Goal: Transaction & Acquisition: Purchase product/service

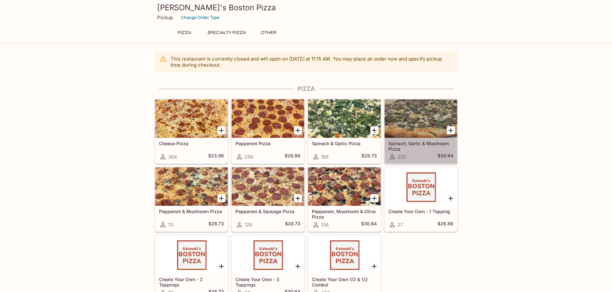
click at [406, 136] on div at bounding box center [420, 119] width 73 height 39
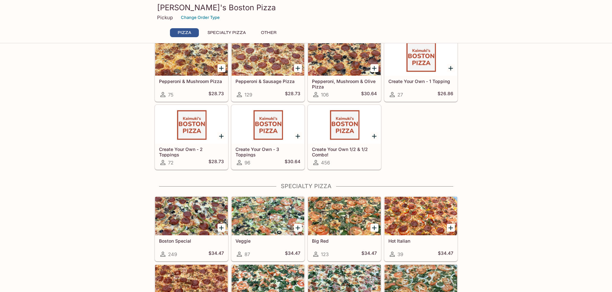
scroll to position [161, 0]
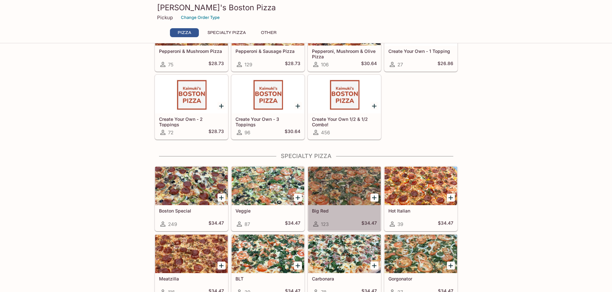
click at [340, 202] on div at bounding box center [344, 186] width 73 height 39
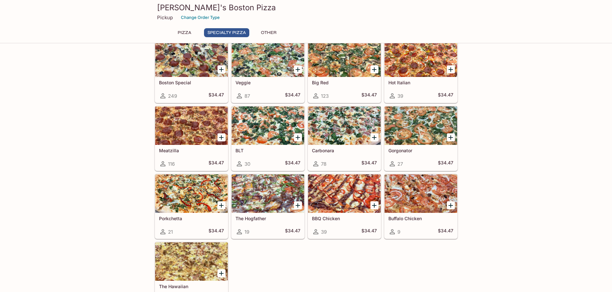
scroll to position [225, 0]
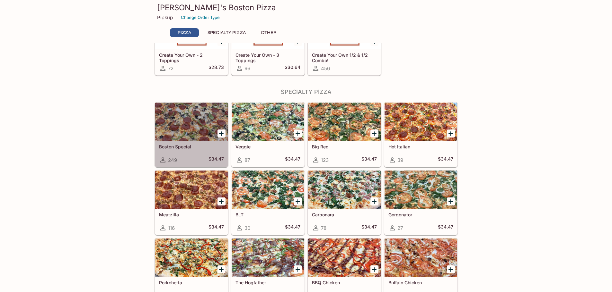
click at [198, 121] on div at bounding box center [191, 122] width 73 height 39
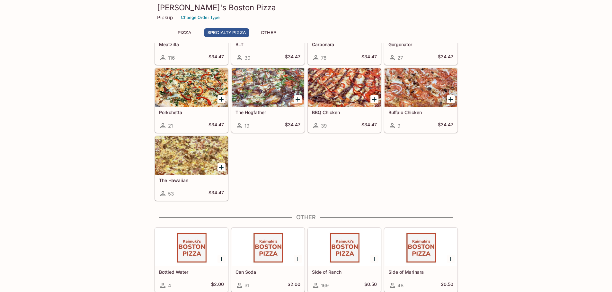
scroll to position [396, 0]
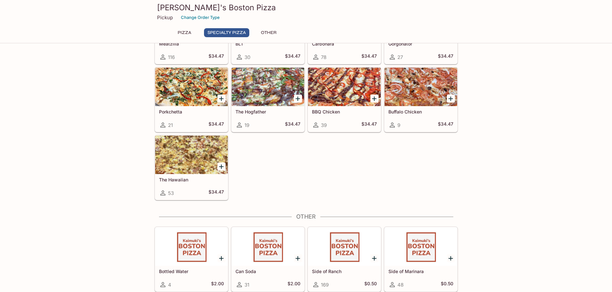
click at [194, 146] on div at bounding box center [191, 155] width 73 height 39
